Goal: Information Seeking & Learning: Learn about a topic

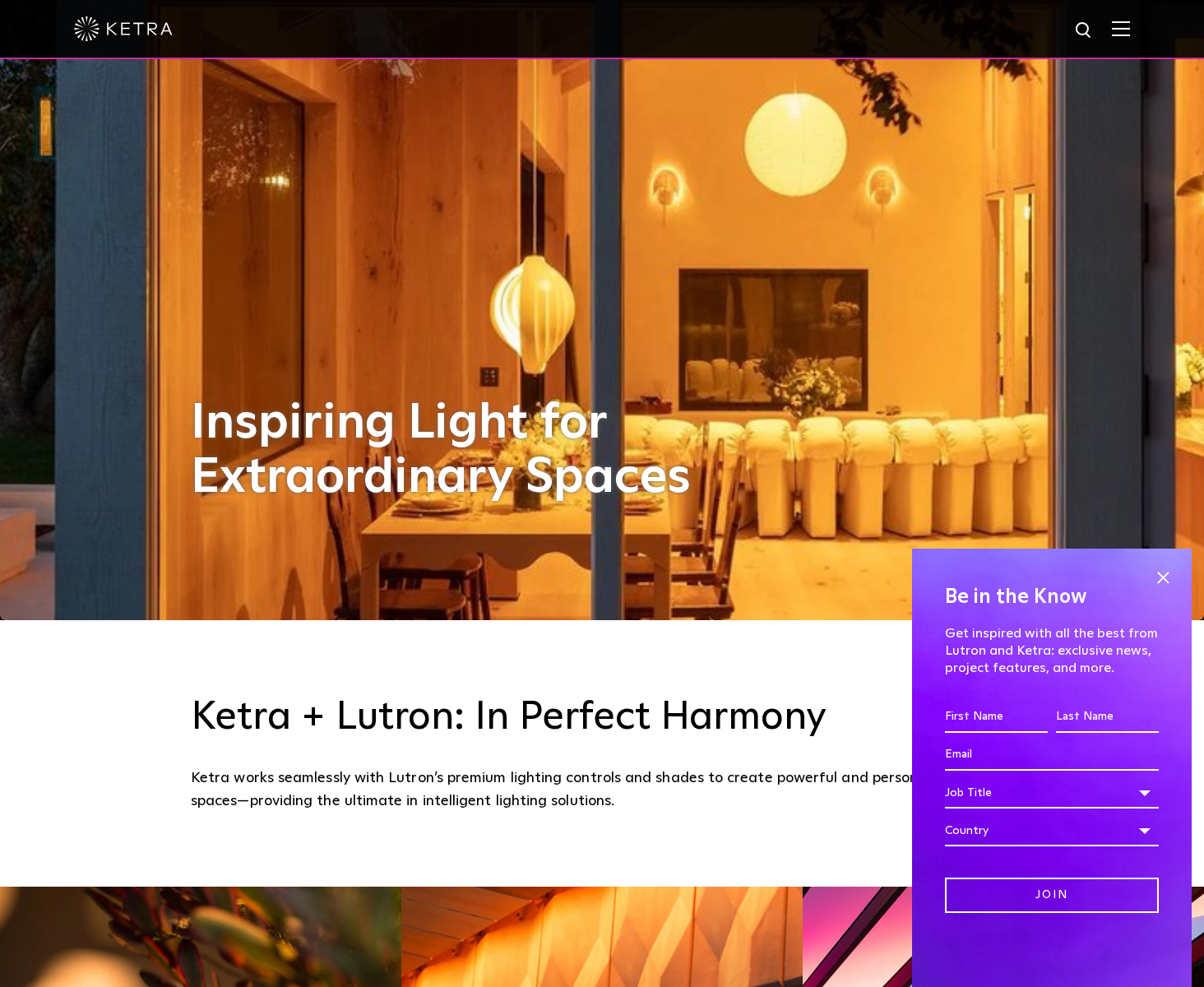
scroll to position [374, 0]
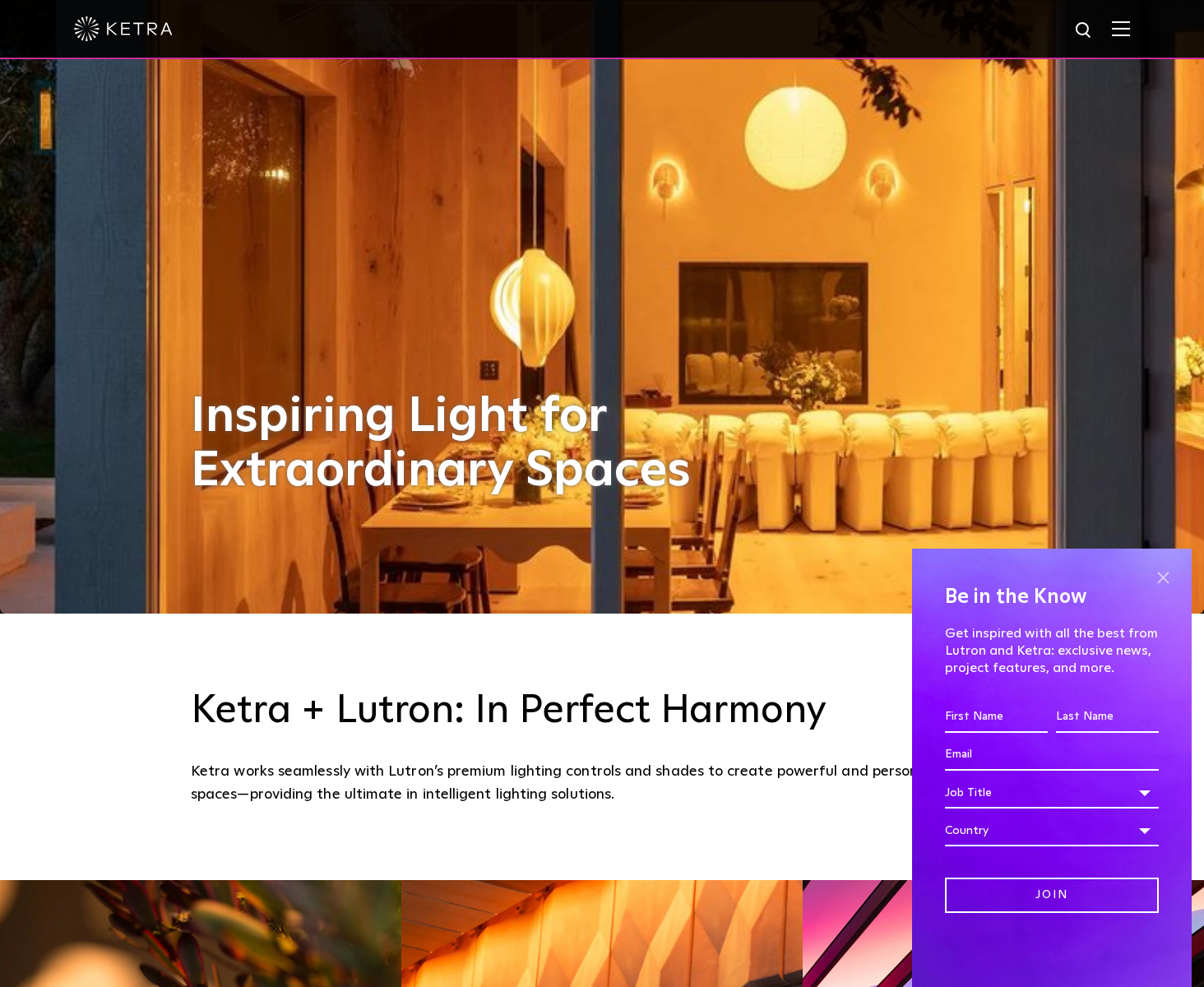
click at [1160, 576] on span at bounding box center [1163, 577] width 25 height 25
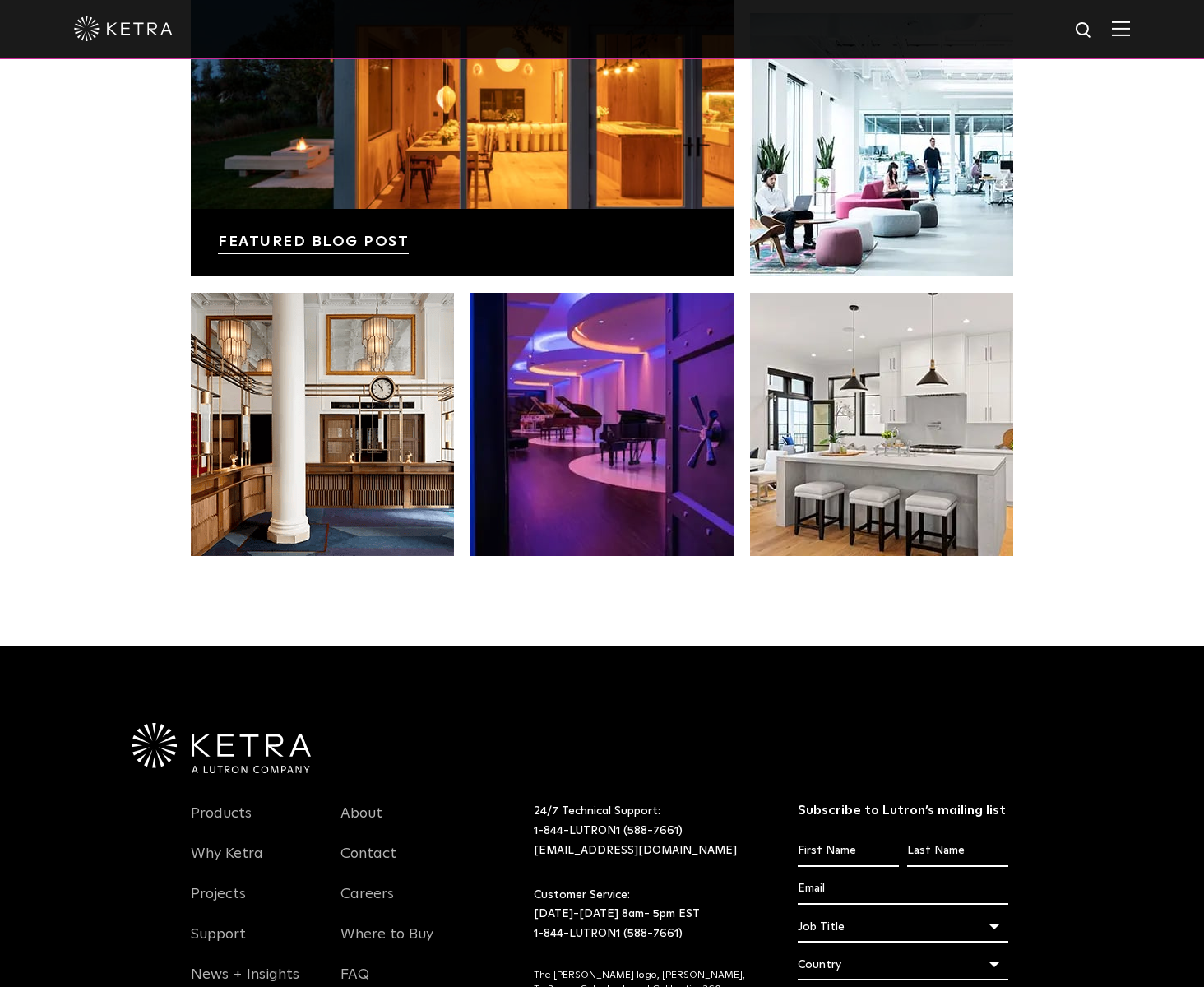
scroll to position [3460, 0]
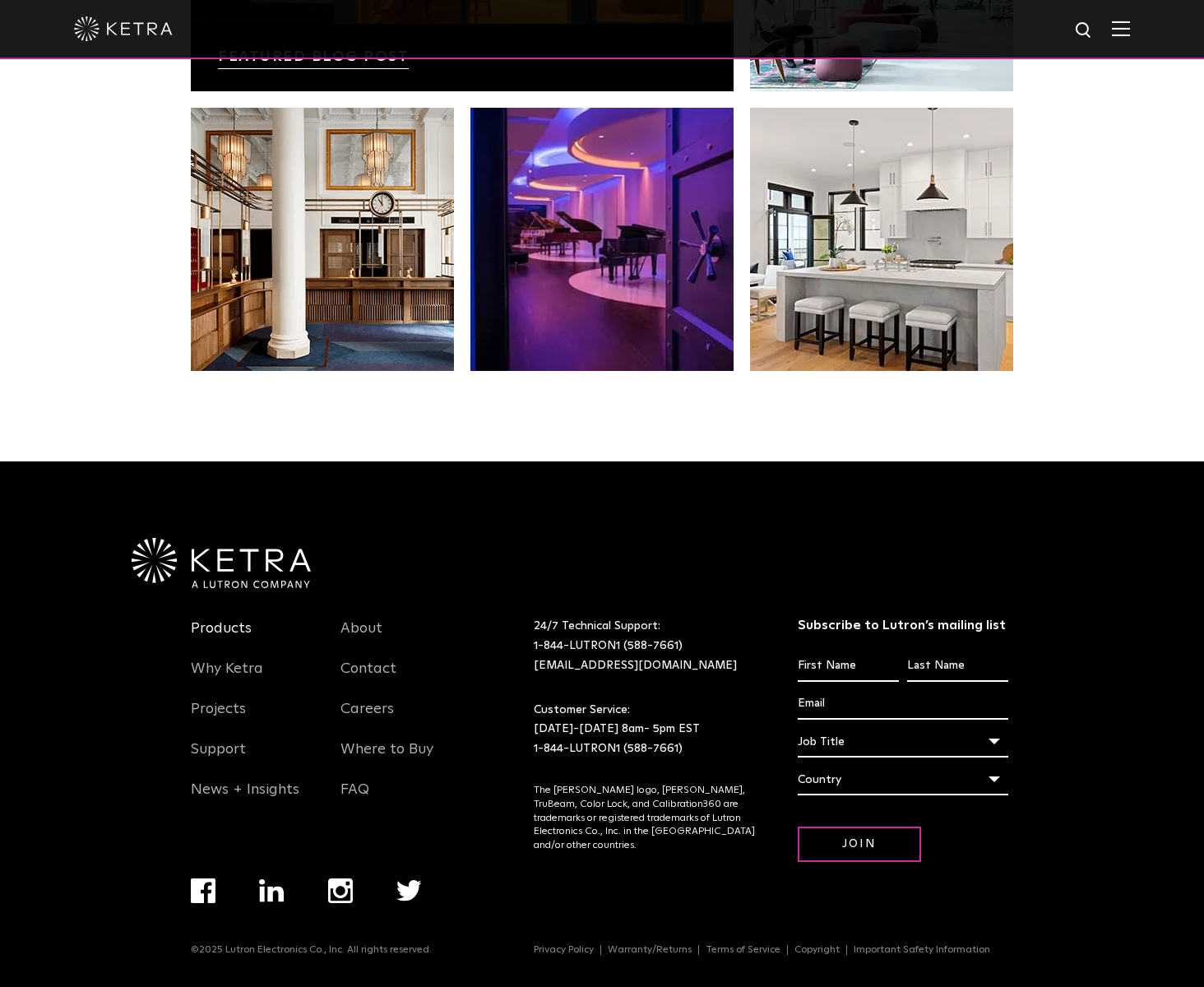
click at [231, 628] on link "Products" at bounding box center [221, 638] width 61 height 38
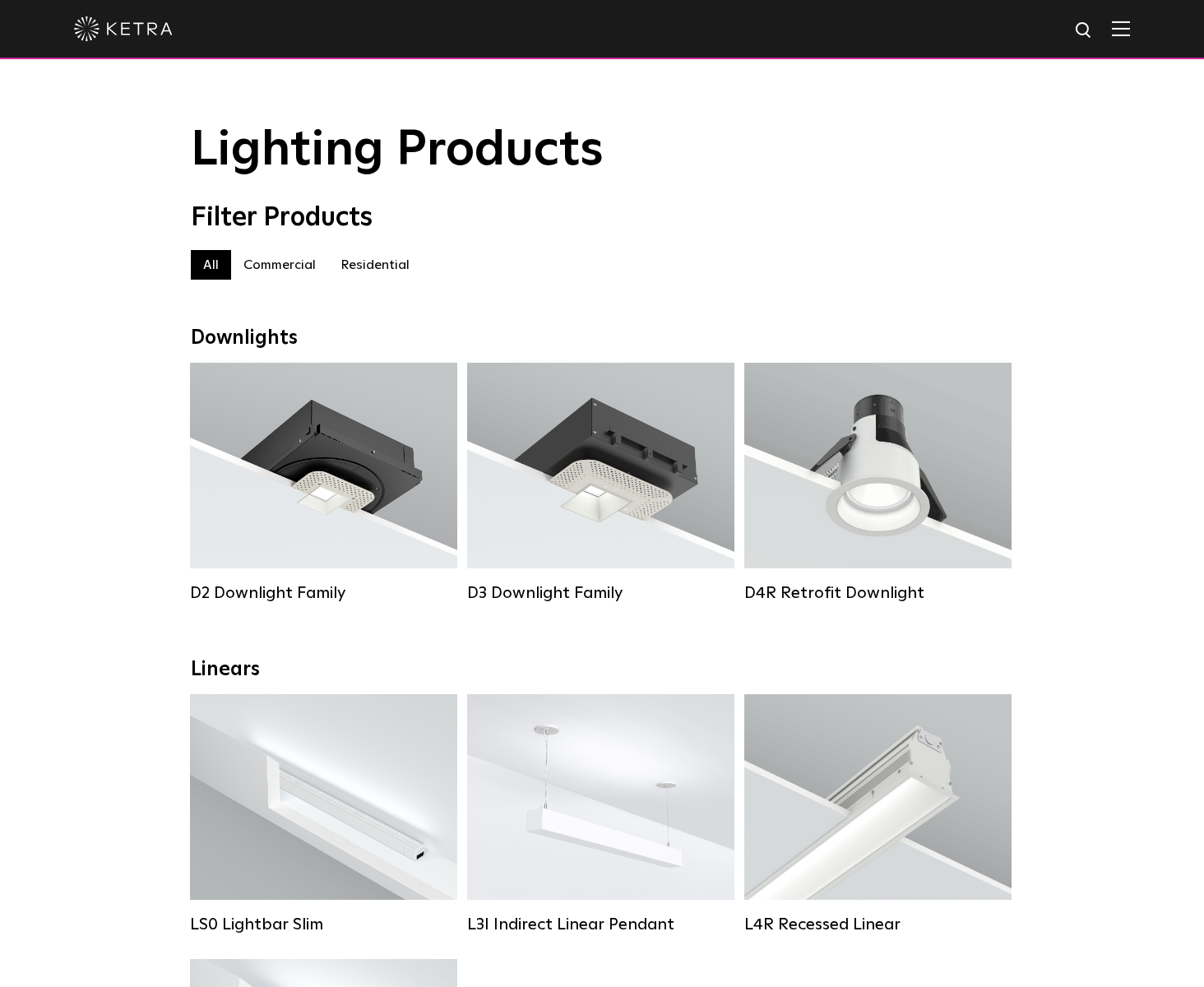
click at [384, 276] on label "Residential" at bounding box center [375, 264] width 94 height 29
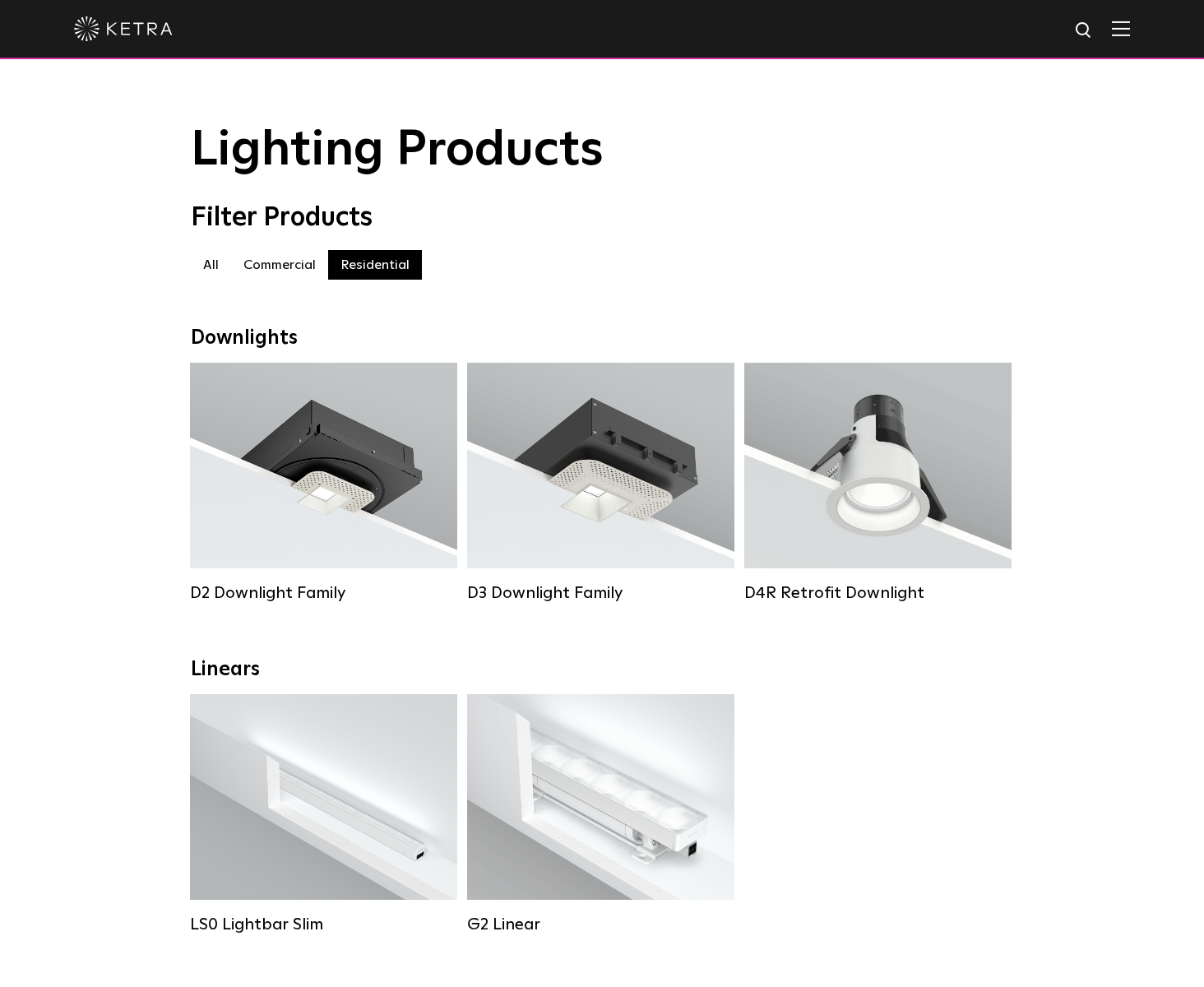
click at [216, 276] on label "All" at bounding box center [211, 264] width 40 height 29
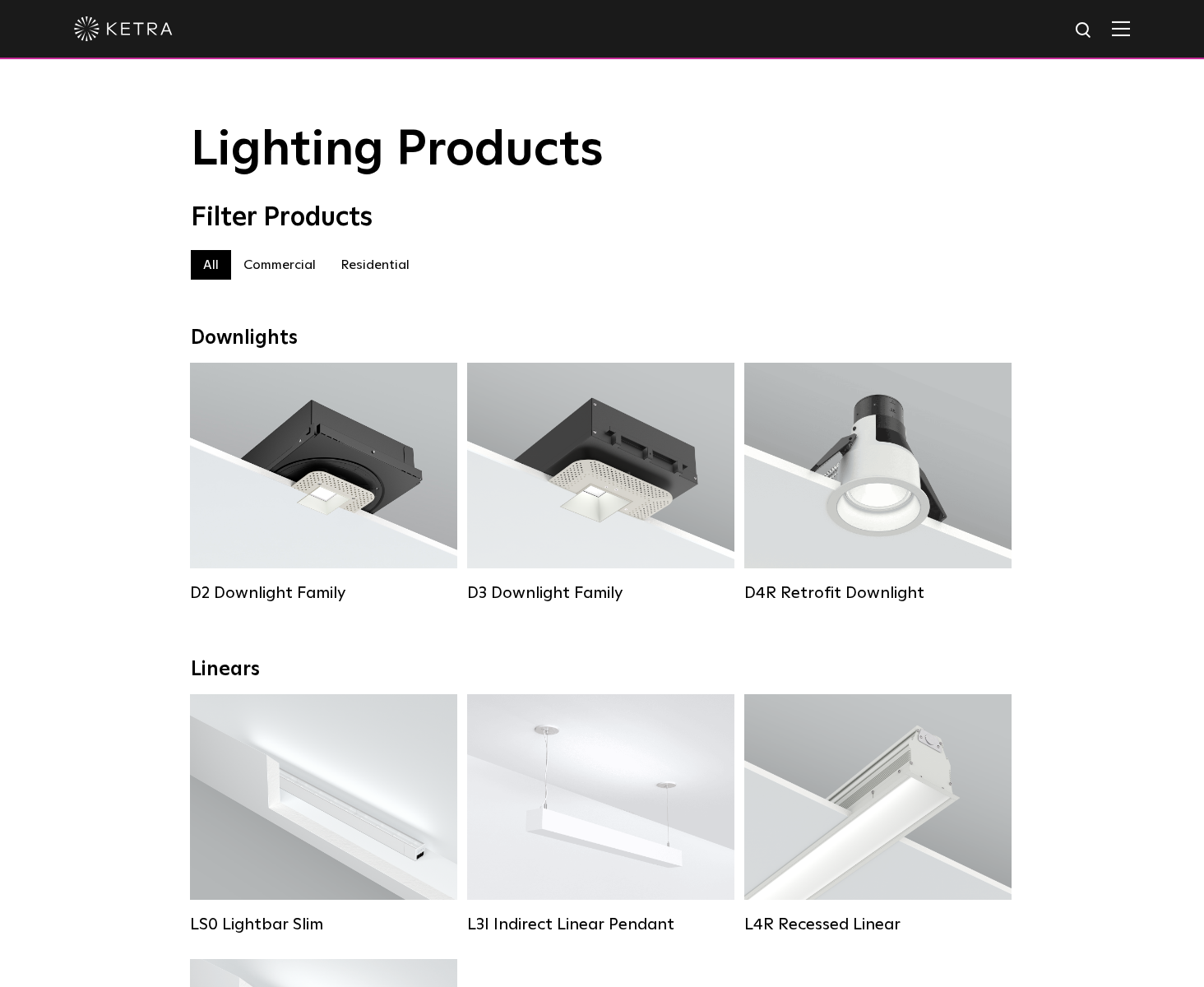
scroll to position [33, 0]
